Goal: Find specific page/section: Find specific page/section

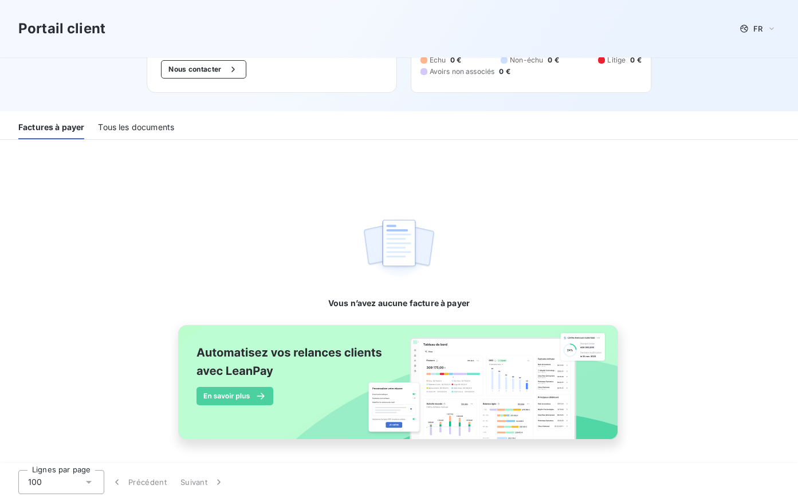
scroll to position [94, 0]
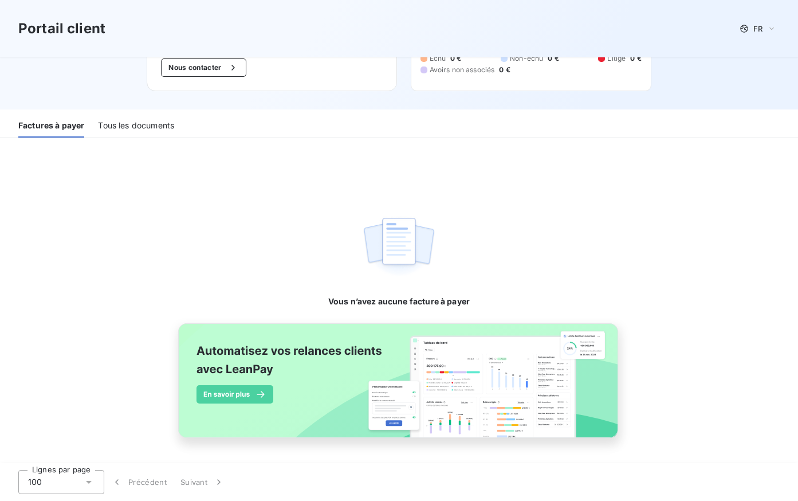
click at [143, 125] on div "Tous les documents" at bounding box center [136, 125] width 76 height 24
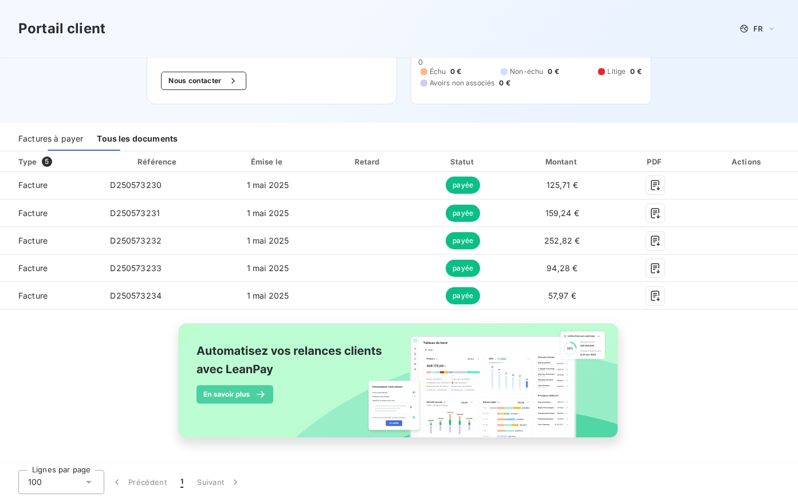
scroll to position [81, 0]
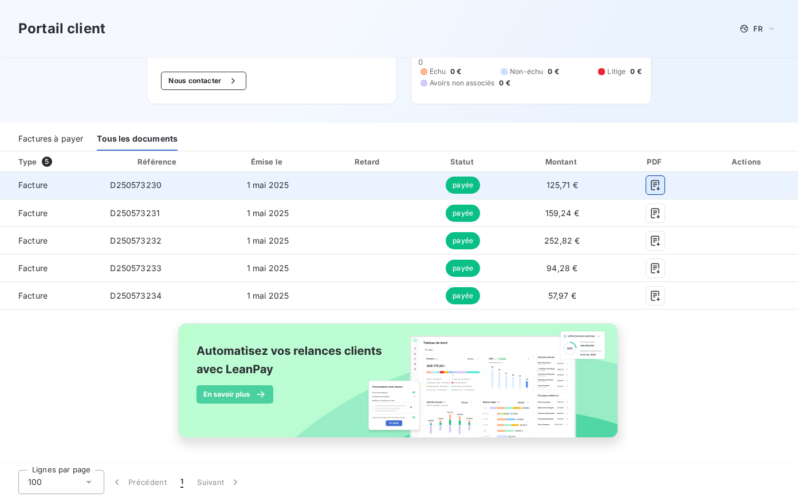
click at [651, 183] on icon "button" at bounding box center [655, 185] width 9 height 10
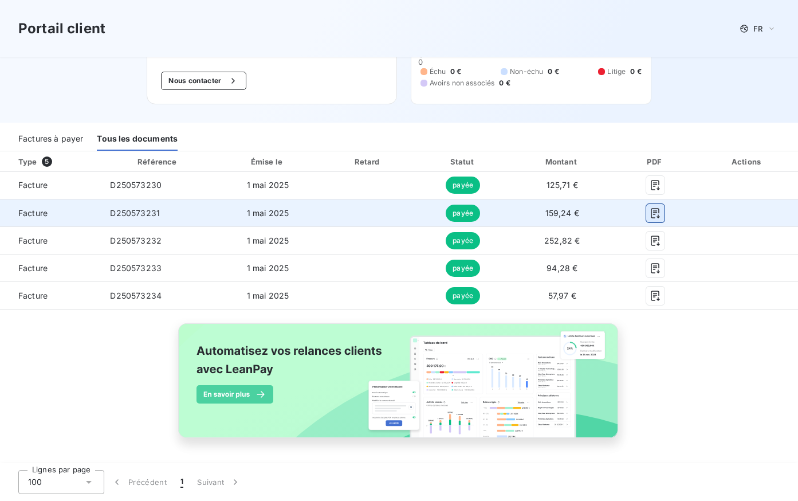
click at [651, 214] on icon "button" at bounding box center [655, 213] width 9 height 10
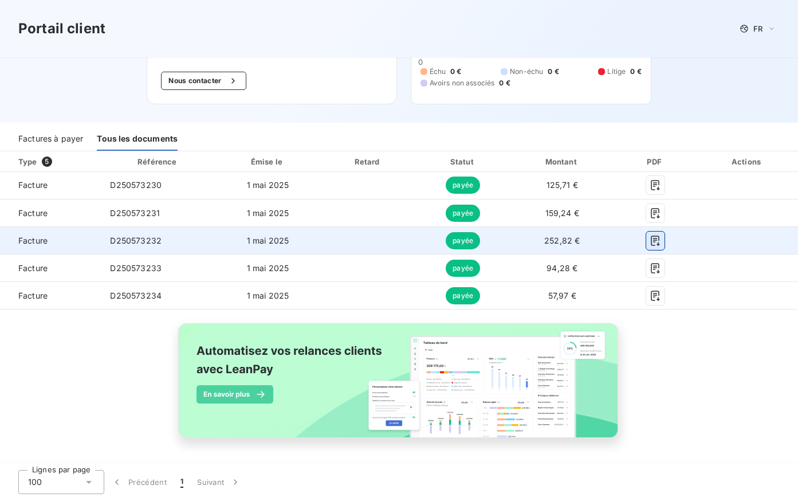
click at [651, 239] on icon "button" at bounding box center [655, 240] width 9 height 10
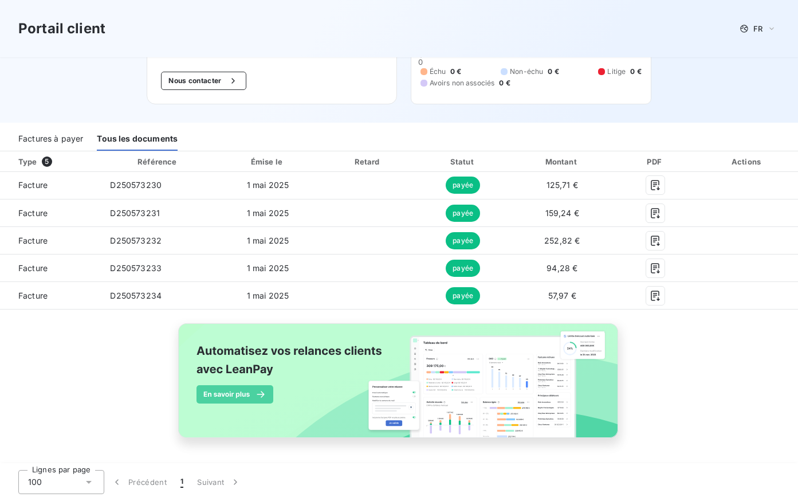
click at [464, 24] on div "Portail client FR" at bounding box center [398, 28] width 761 height 21
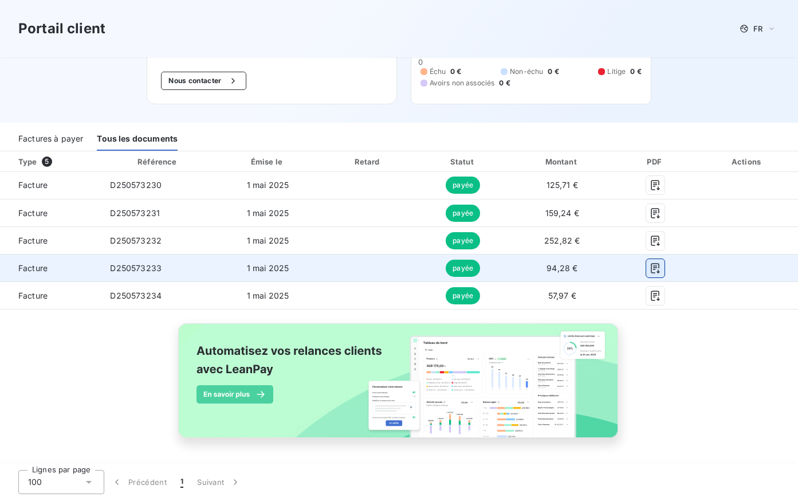
click at [649, 269] on icon "button" at bounding box center [654, 267] width 11 height 11
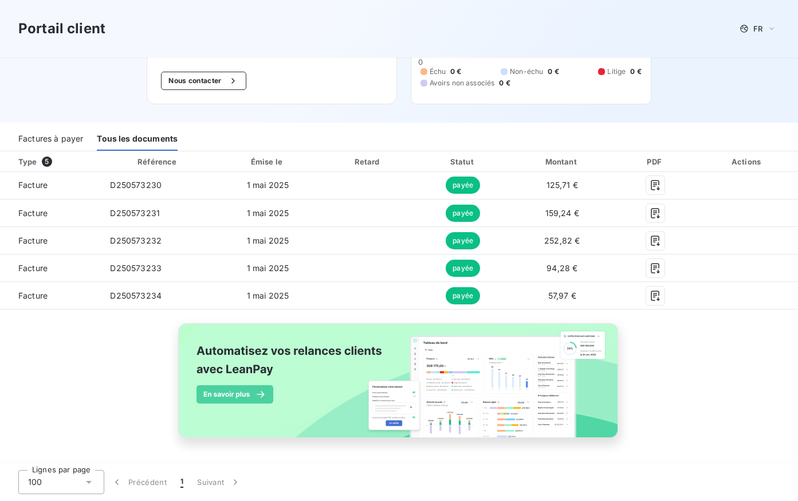
click at [407, 29] on div "Portail client FR" at bounding box center [398, 28] width 761 height 21
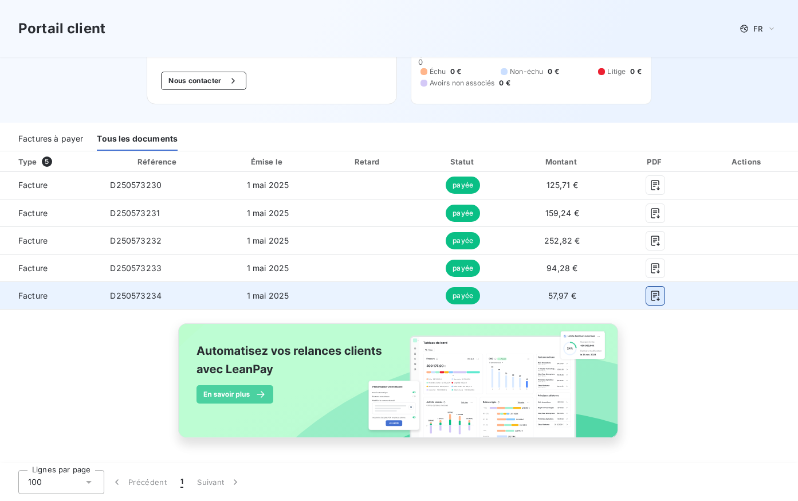
click at [651, 296] on icon "button" at bounding box center [655, 295] width 9 height 10
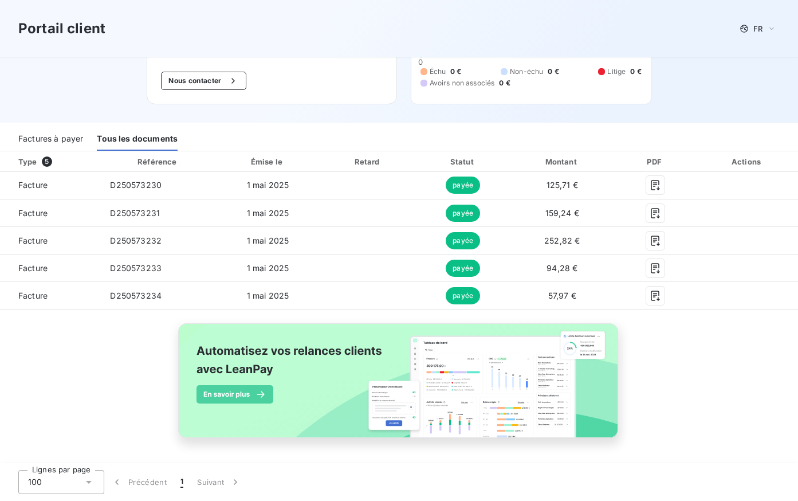
click at [411, 110] on div "Bienvenue sur votre portail client ADS GROUP . Nous contacter SOCIETE NOUVELLE …" at bounding box center [398, 49] width 541 height 147
